Goal: Task Accomplishment & Management: Manage account settings

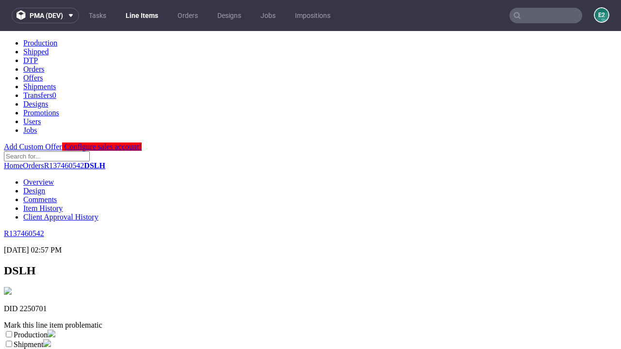
scroll to position [171, 0]
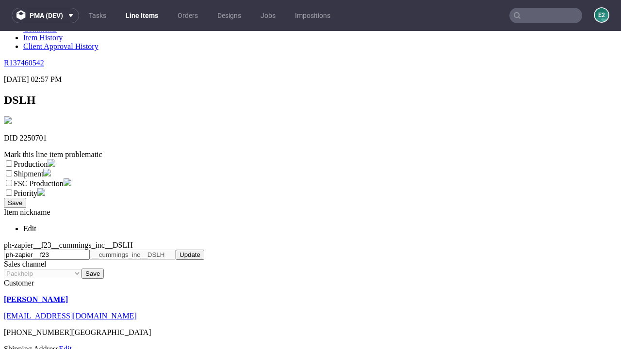
select select "dtp_ca_needed"
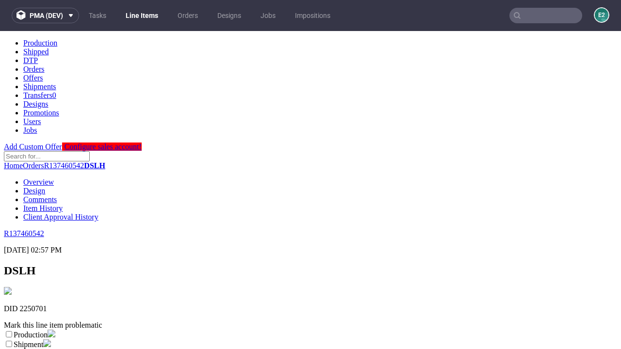
scroll to position [0, 0]
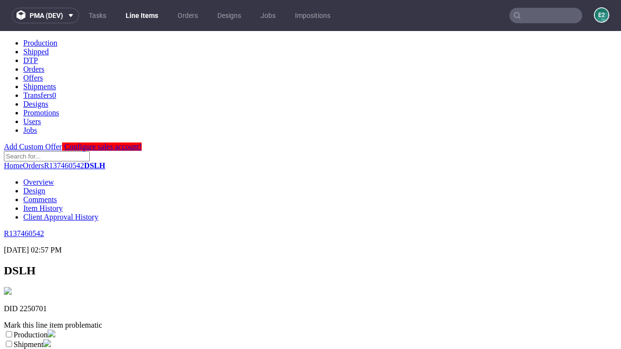
checkbox input "true"
